Goal: Answer question/provide support: Share knowledge or assist other users

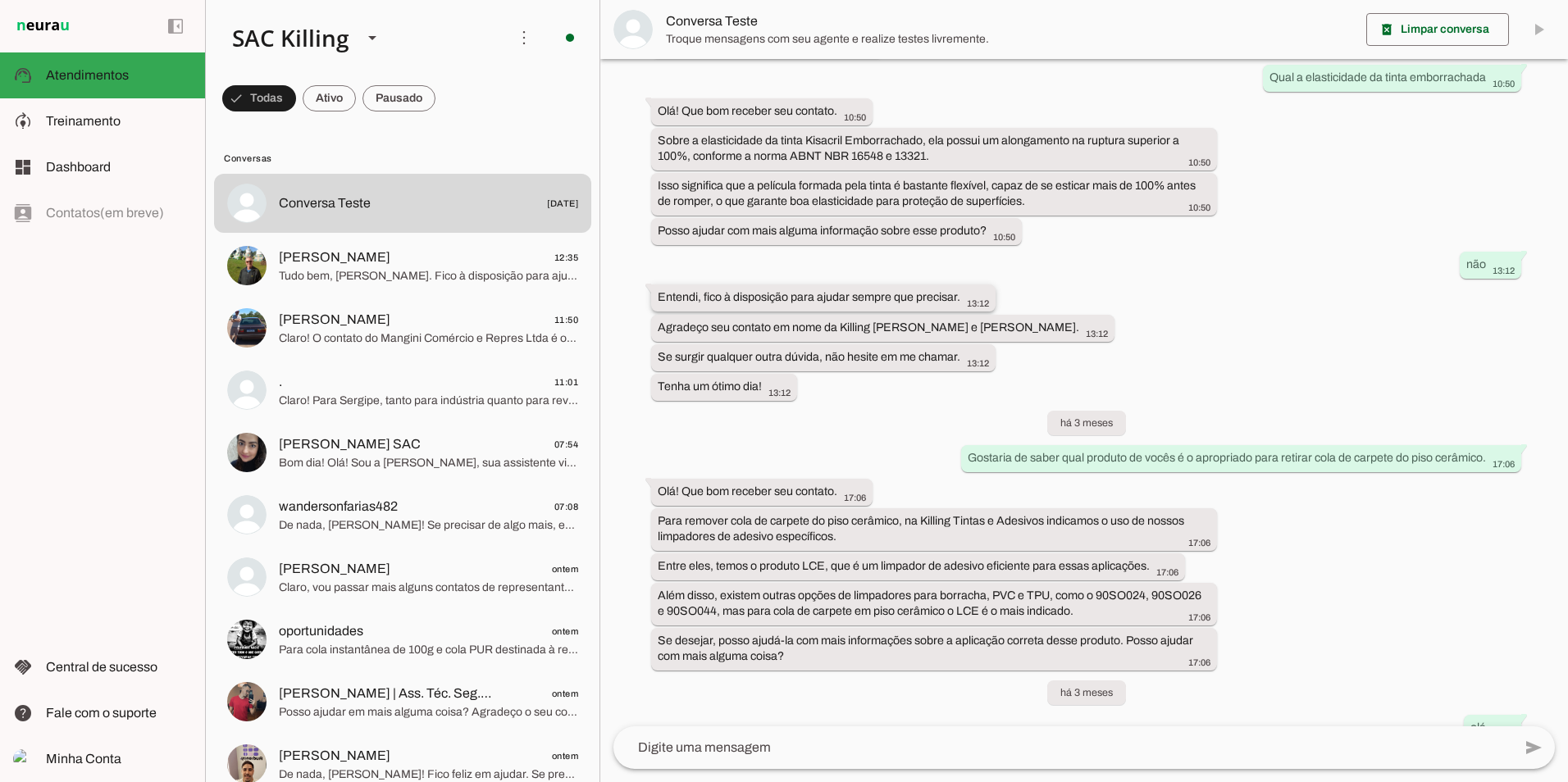
scroll to position [10486, 0]
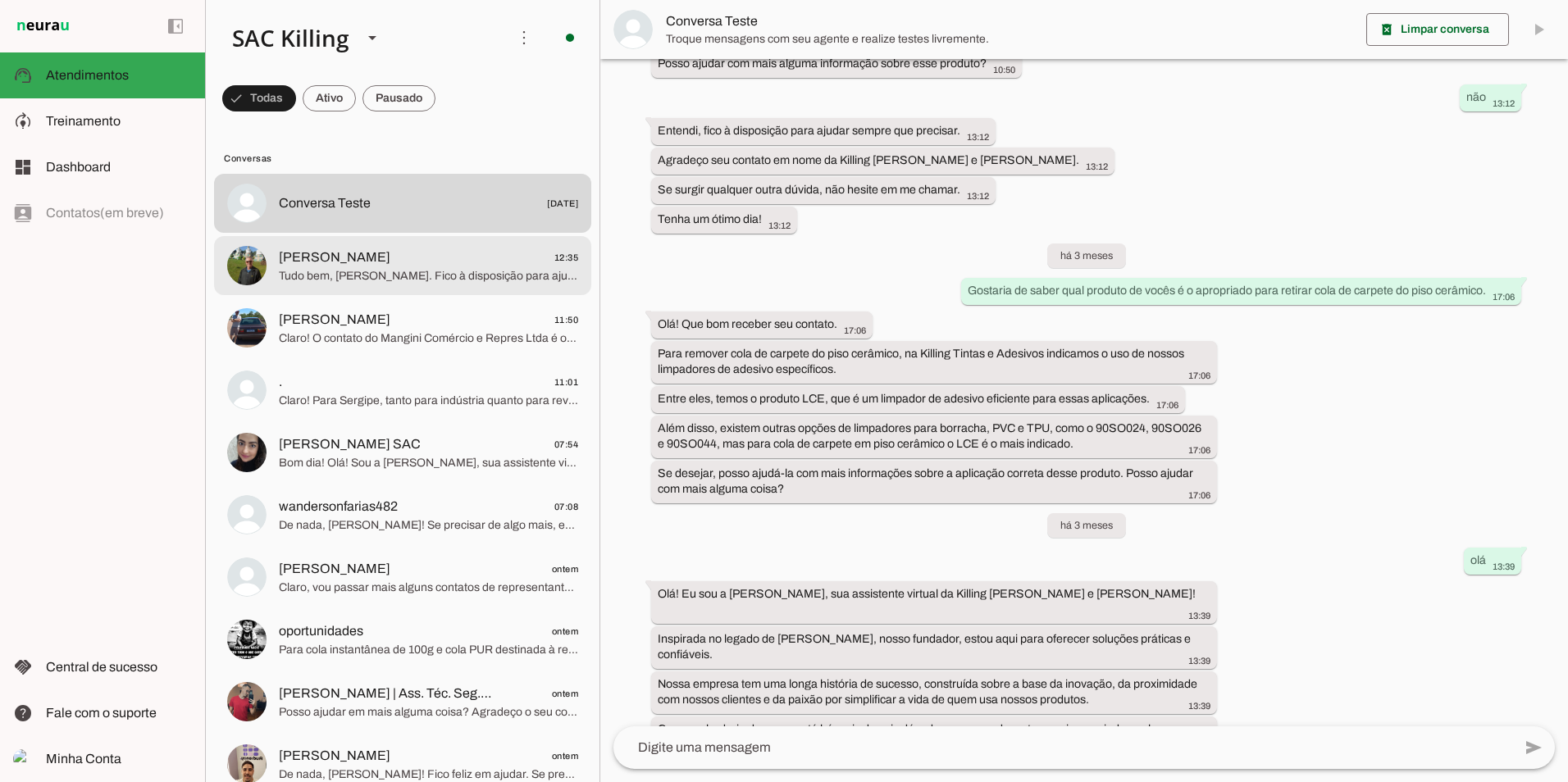
click at [371, 257] on span "[PERSON_NAME]" at bounding box center [333, 258] width 111 height 20
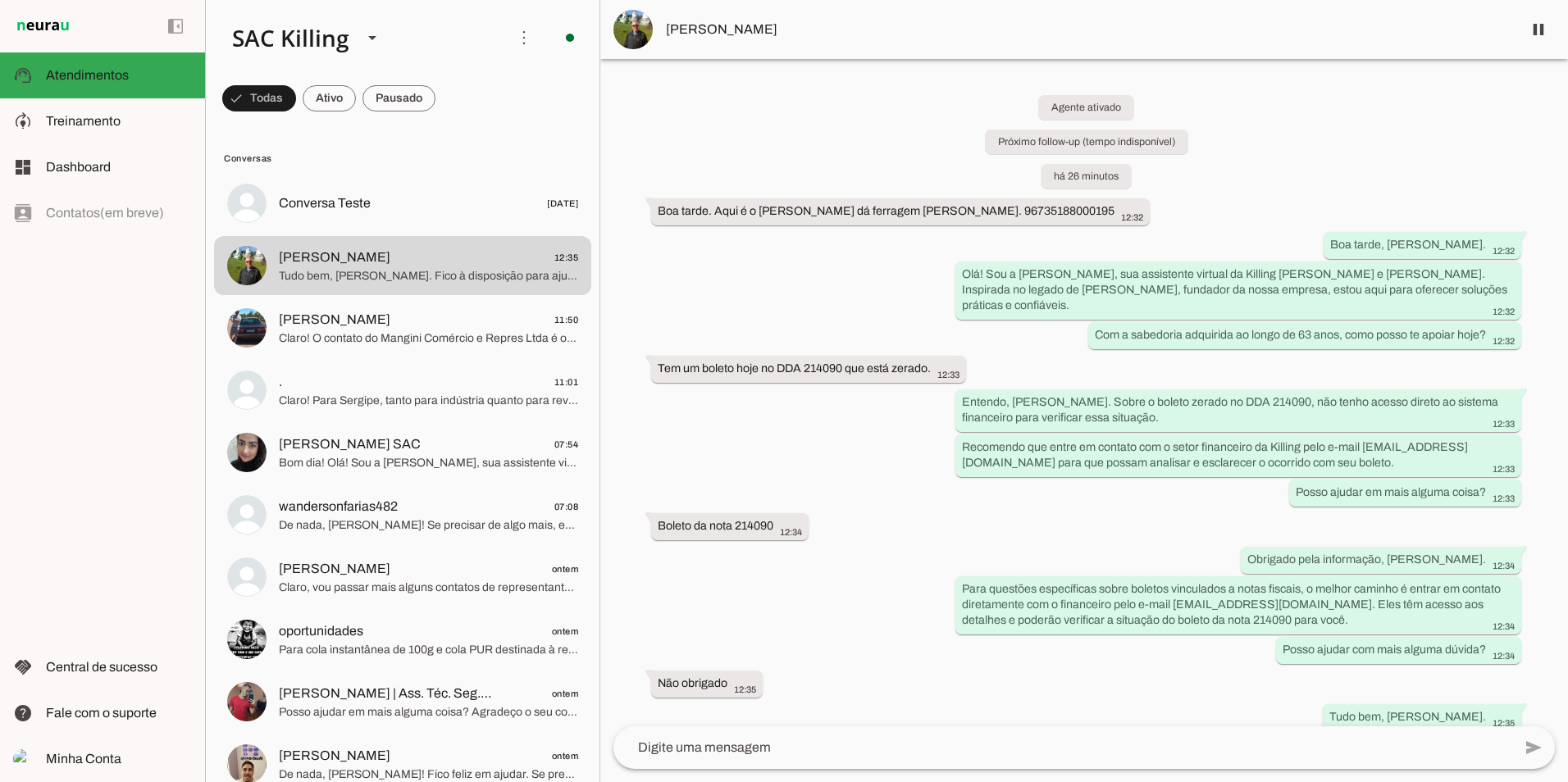
scroll to position [77, 0]
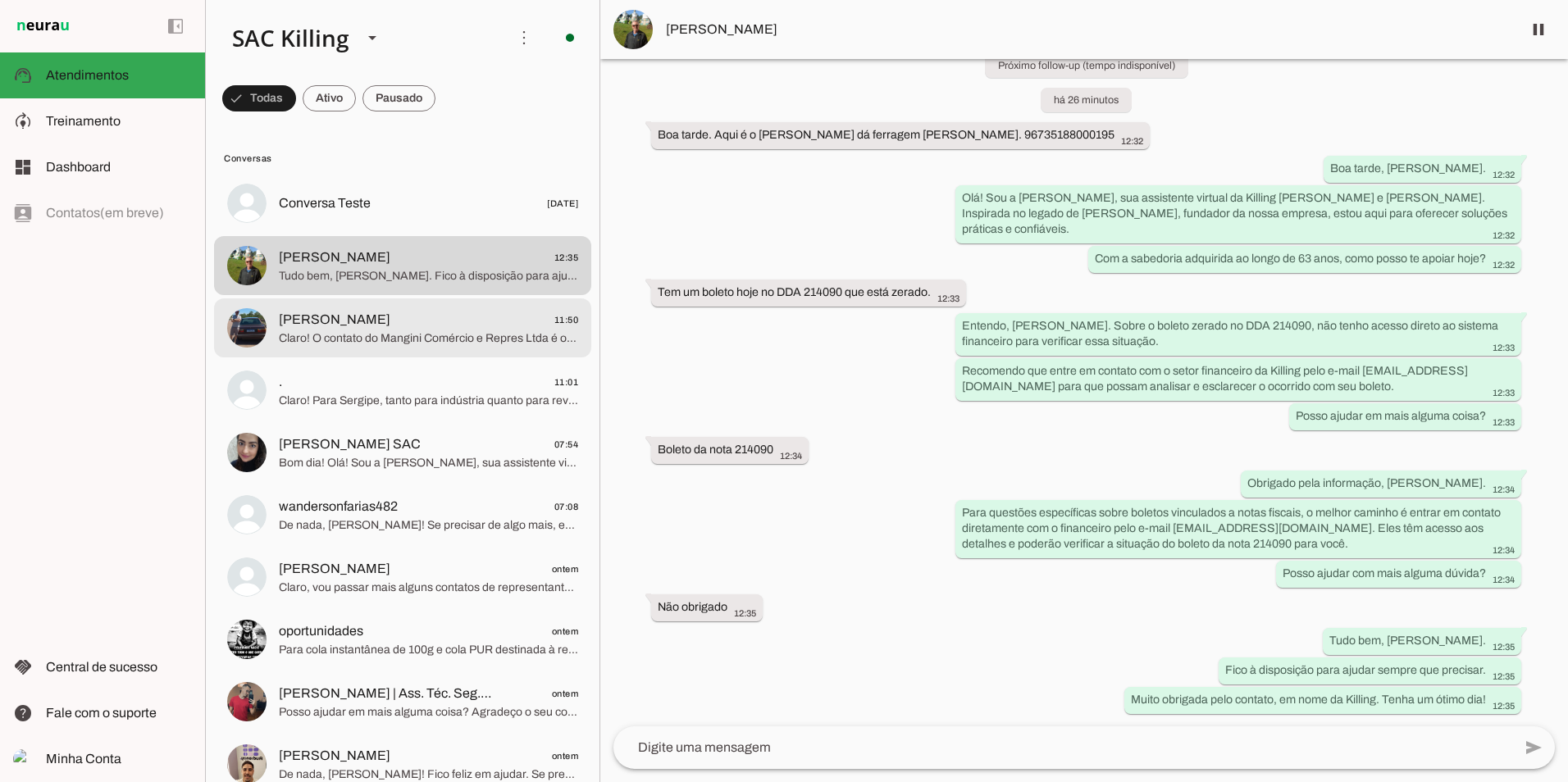
click at [437, 323] on span "[PERSON_NAME] 11:50" at bounding box center [428, 320] width 299 height 21
